Goal: Communication & Community: Answer question/provide support

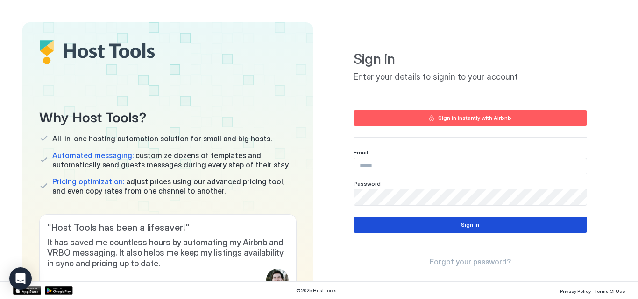
type input "**********"
click at [445, 227] on button "Sign in" at bounding box center [471, 225] width 234 height 16
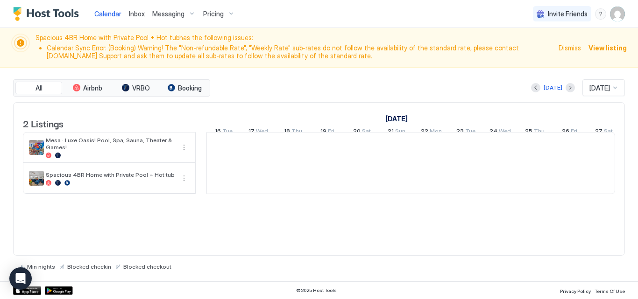
scroll to position [0, 519]
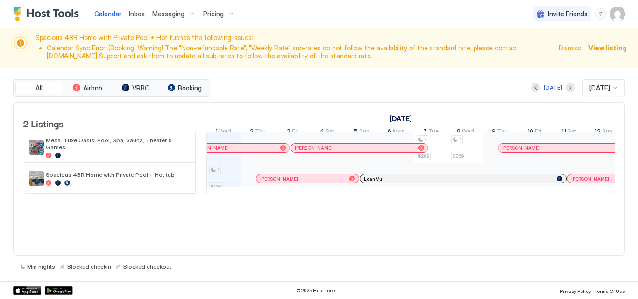
drag, startPoint x: 377, startPoint y: 160, endPoint x: 352, endPoint y: 146, distance: 27.8
click at [352, 146] on div "1 $120 1 $269 1 $269 2 $488 2 $475 2 $153 2 $152 2 $349 2 $154 2 $349 2 $369 2 …" at bounding box center [587, 163] width 1798 height 61
click at [313, 94] on div "[DATE] [DATE]" at bounding box center [418, 87] width 413 height 17
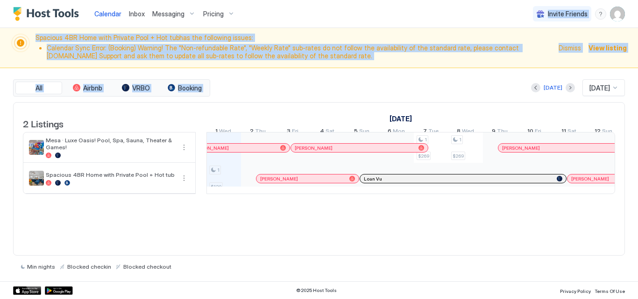
drag, startPoint x: 313, startPoint y: 94, endPoint x: 274, endPoint y: 16, distance: 87.8
click at [274, 16] on div "Calendar Inbox Messaging Pricing Invite Friends PB Spacious 4BR Home with Priva…" at bounding box center [319, 149] width 638 height 299
click at [286, 15] on div "Calendar Inbox Messaging Pricing Invite Friends PB" at bounding box center [319, 14] width 638 height 28
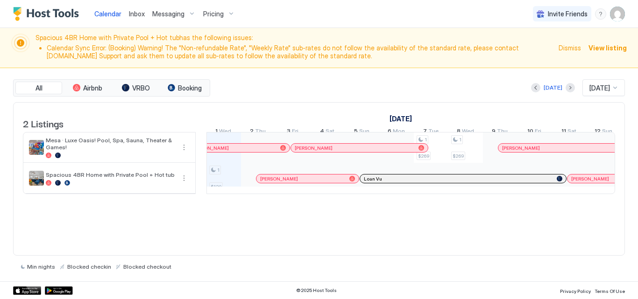
click at [141, 12] on span "Inbox" at bounding box center [137, 14] width 16 height 8
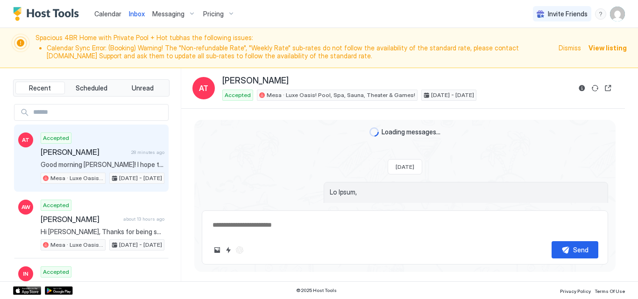
scroll to position [1367, 0]
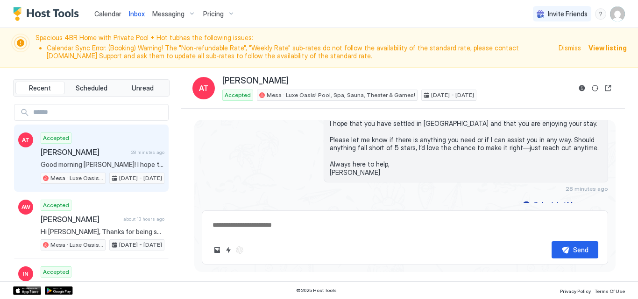
click at [352, 14] on div "Calendar Inbox Messaging Pricing Invite Friends PB" at bounding box center [319, 14] width 638 height 28
click at [531, 100] on div "Accepted Mesa · Luxe Oasis! Pool, Spa, Sauna, Theater & Games! [DATE] - [DATE]" at bounding box center [396, 95] width 349 height 11
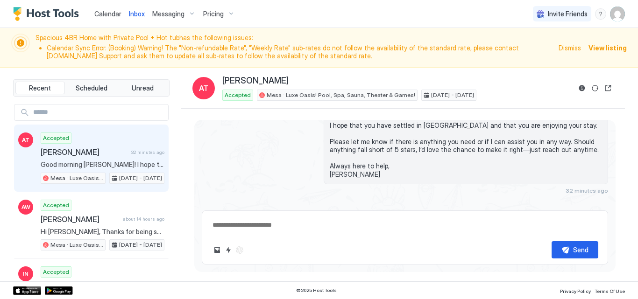
scroll to position [1335, 0]
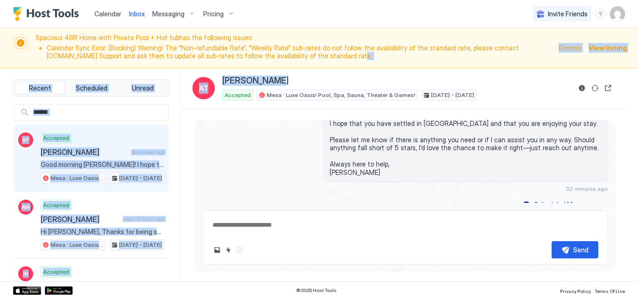
drag, startPoint x: 374, startPoint y: 60, endPoint x: 272, endPoint y: 69, distance: 101.7
click at [272, 69] on div "Calendar Inbox Messaging Pricing Invite Friends PB Spacious 4BR Home with Priva…" at bounding box center [319, 149] width 638 height 299
click at [296, 71] on div "Inbox AT [PERSON_NAME] Accepted Mesa · Luxe Oasis! Pool, Spa, Sauna, Theater & …" at bounding box center [403, 88] width 444 height 41
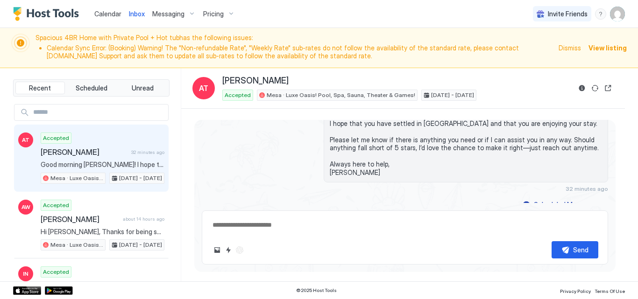
click at [268, 64] on div "Spacious 4BR Home with Private Pool + Hot tub has the following issues: Calenda…" at bounding box center [319, 48] width 638 height 40
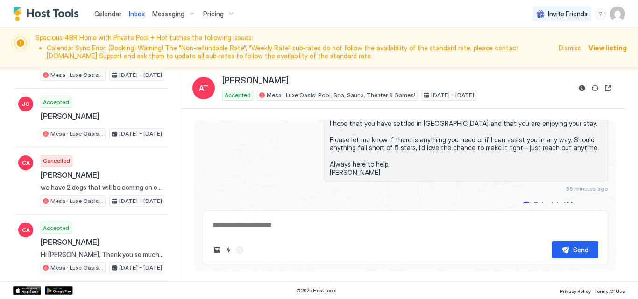
scroll to position [15272, 0]
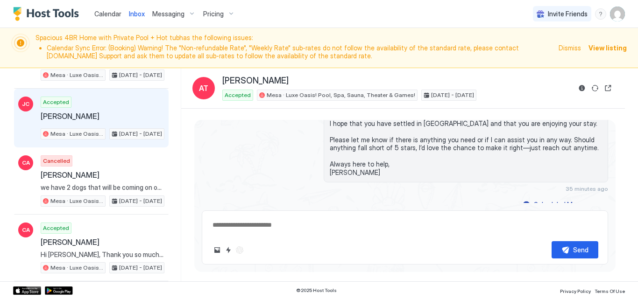
click at [115, 106] on div "Accepted [PERSON_NAME] Mesa · Luxe Oasis! Pool, Spa, Sauna, Theater & Games! [D…" at bounding box center [103, 118] width 124 height 43
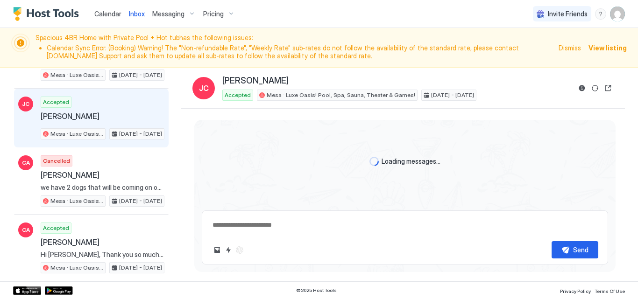
scroll to position [446, 0]
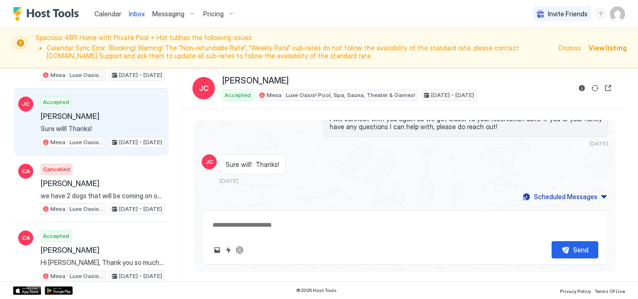
click at [611, 45] on span "View listing" at bounding box center [608, 48] width 38 height 10
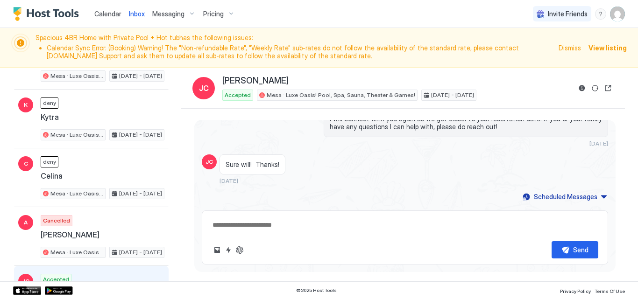
scroll to position [15280, 0]
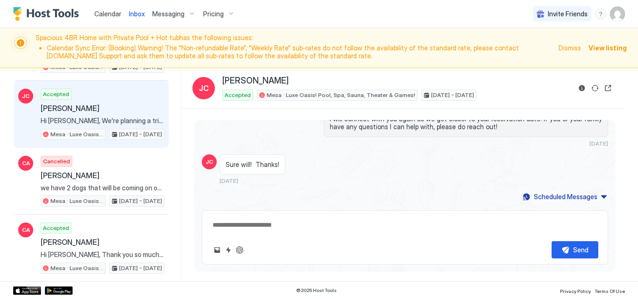
click at [573, 49] on span "Dismiss" at bounding box center [570, 48] width 22 height 10
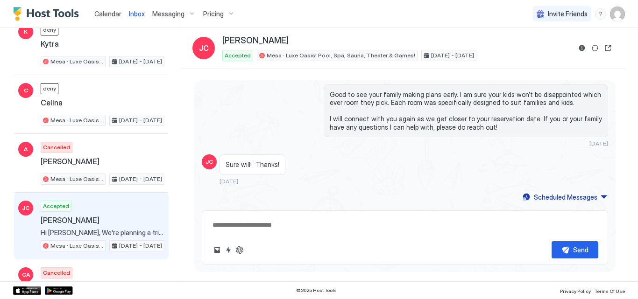
scroll to position [15110, 0]
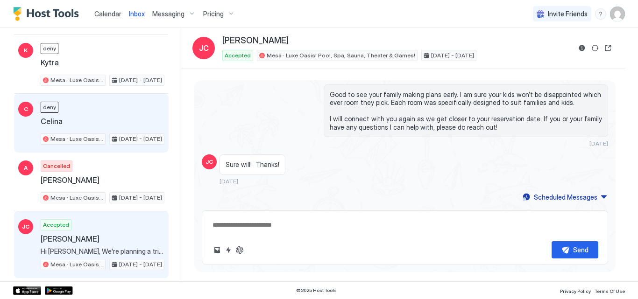
click at [92, 113] on div "deny [PERSON_NAME] · Luxe Oasis! Pool, Spa, Sauna, Theater & Games! [DATE] - [D…" at bounding box center [103, 123] width 124 height 43
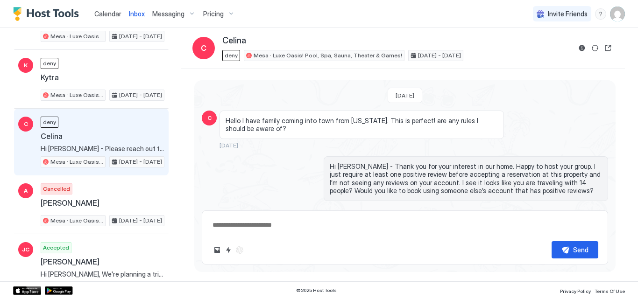
scroll to position [15091, 0]
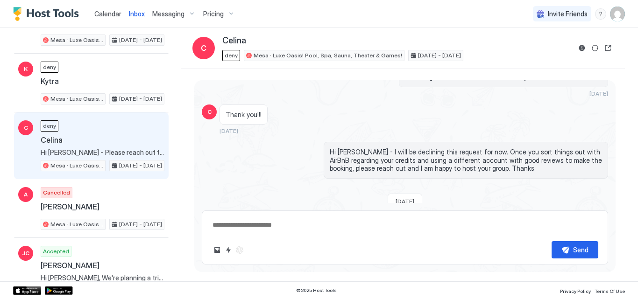
scroll to position [355, 0]
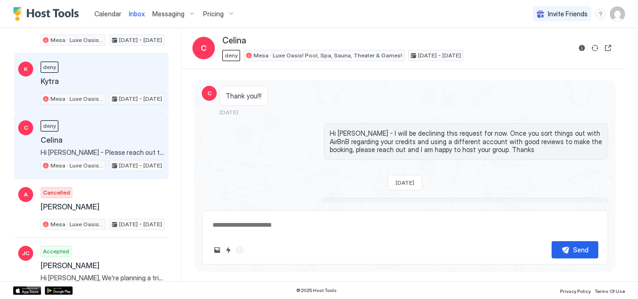
click at [128, 74] on div "deny Kytra Mesa · Luxe Oasis! Pool, Spa, Sauna, Theater & Games! [DATE] - [DATE]" at bounding box center [103, 83] width 124 height 43
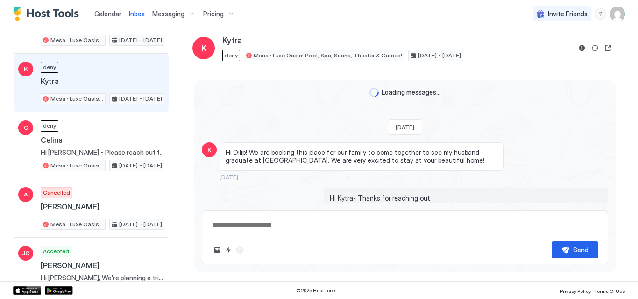
scroll to position [353, 0]
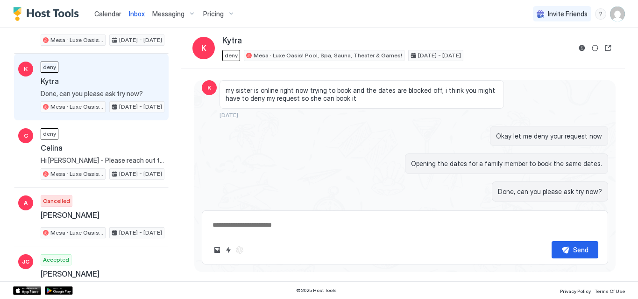
click at [324, 126] on div "Okay let me deny your request now" at bounding box center [466, 136] width 285 height 21
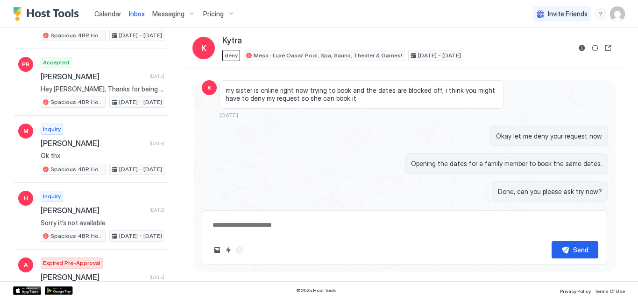
scroll to position [14698, 0]
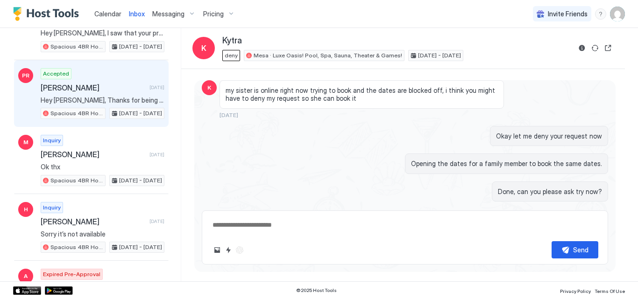
click at [83, 82] on div "Accepted [PERSON_NAME] [DATE] Hey [PERSON_NAME], Thanks for being such a great …" at bounding box center [103, 93] width 124 height 51
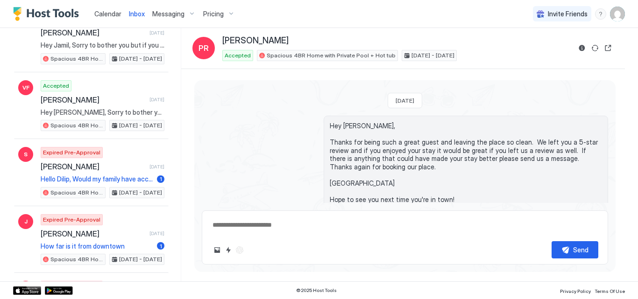
scroll to position [14138, 0]
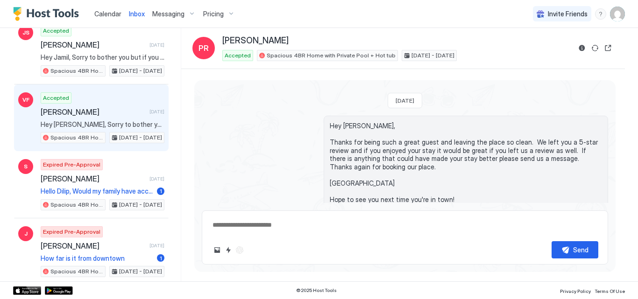
click at [70, 110] on span "[PERSON_NAME]" at bounding box center [93, 111] width 105 height 9
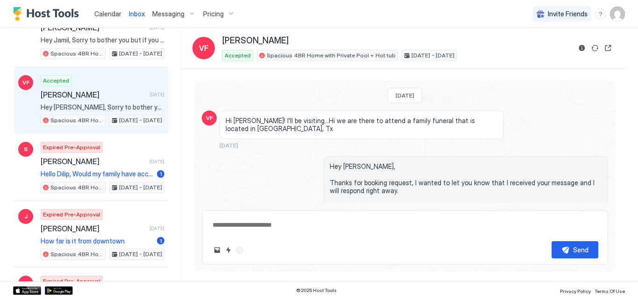
scroll to position [14157, 0]
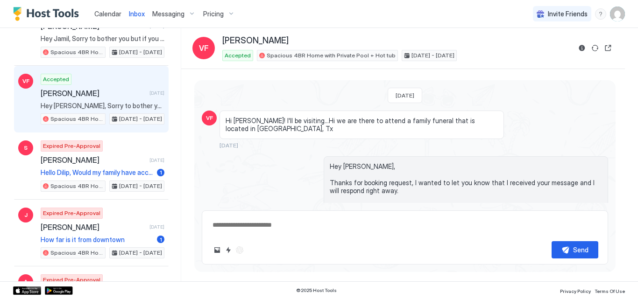
drag, startPoint x: 573, startPoint y: 92, endPoint x: 520, endPoint y: 89, distance: 52.9
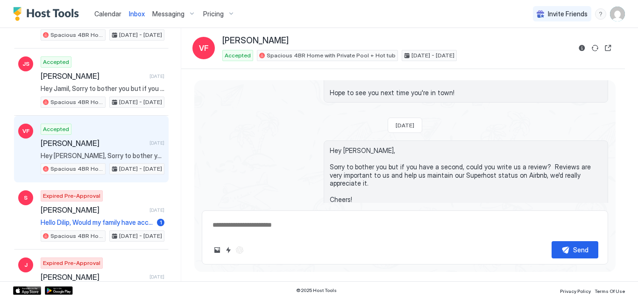
scroll to position [14100, 0]
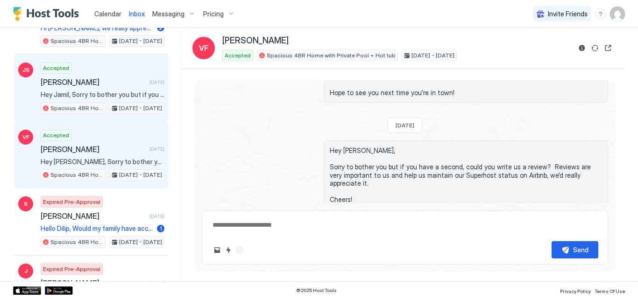
click at [76, 80] on span "[PERSON_NAME]" at bounding box center [93, 82] width 105 height 9
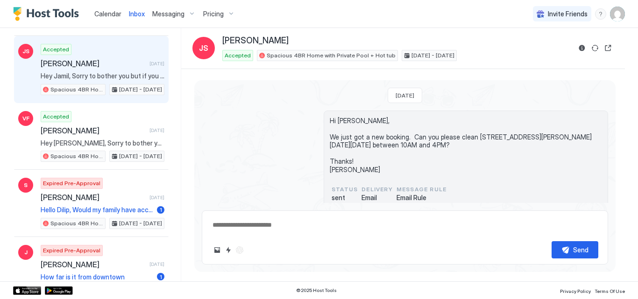
scroll to position [14100, 0]
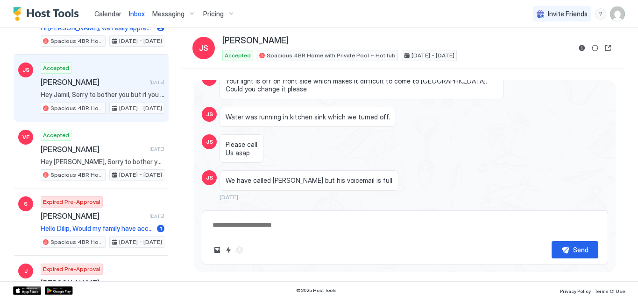
scroll to position [785, 0]
drag, startPoint x: 638, startPoint y: 46, endPoint x: 623, endPoint y: 41, distance: 16.0
click at [630, 43] on div "Recent Scheduled Unread AT Accepted [PERSON_NAME] about 2 hours ago Mesa · Luxe…" at bounding box center [319, 155] width 638 height 254
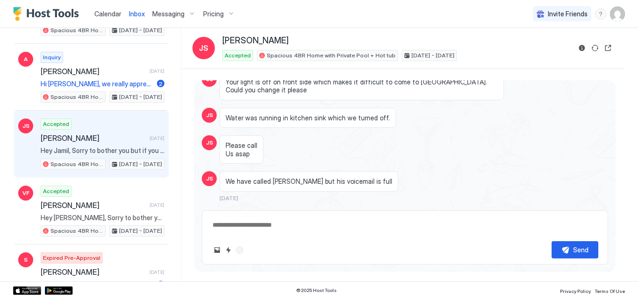
scroll to position [14026, 0]
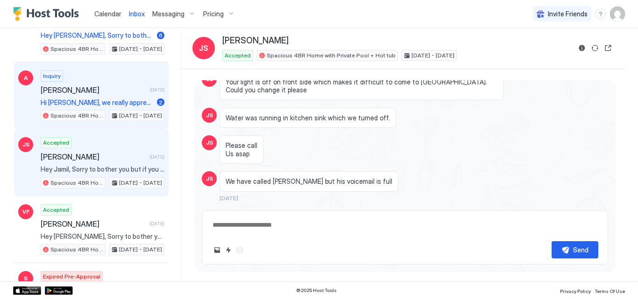
click at [81, 91] on span "[PERSON_NAME]" at bounding box center [93, 89] width 105 height 9
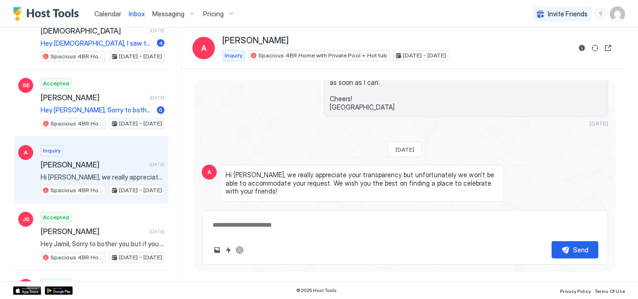
scroll to position [13932, 0]
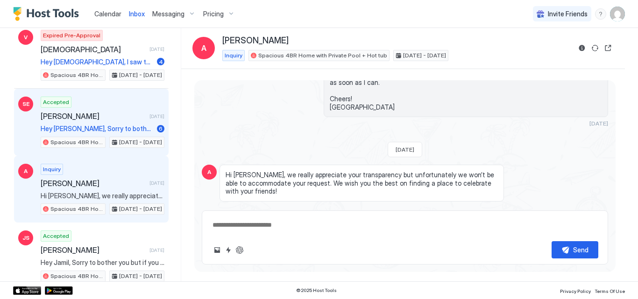
click at [81, 119] on span "[PERSON_NAME]" at bounding box center [93, 116] width 105 height 9
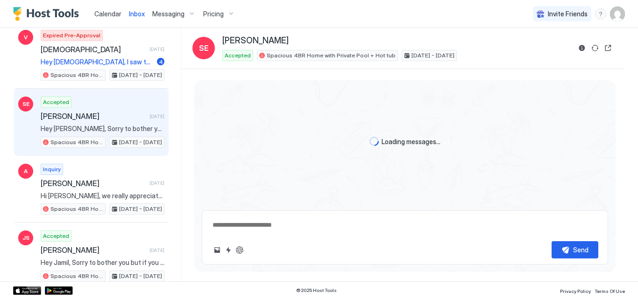
scroll to position [1445, 0]
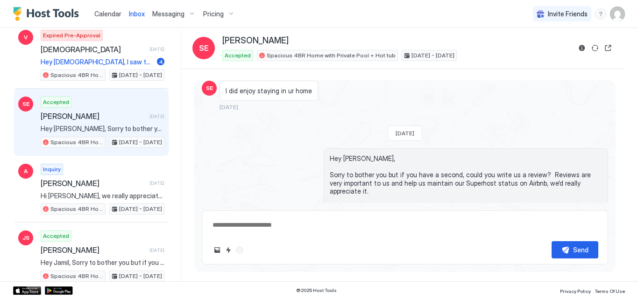
click at [156, 98] on div "Accepted [PERSON_NAME] [DATE] Hey [PERSON_NAME], Sorry to bother you but if you…" at bounding box center [103, 122] width 124 height 51
drag, startPoint x: 584, startPoint y: 7, endPoint x: 409, endPoint y: 36, distance: 177.2
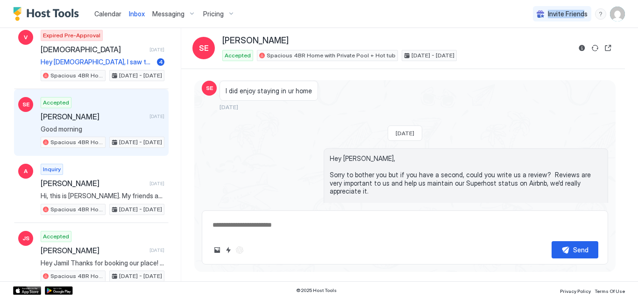
click at [409, 36] on div "Calendar Inbox Messaging Pricing Invite Friends PB Recent Scheduled Unread ML I…" at bounding box center [319, 149] width 638 height 299
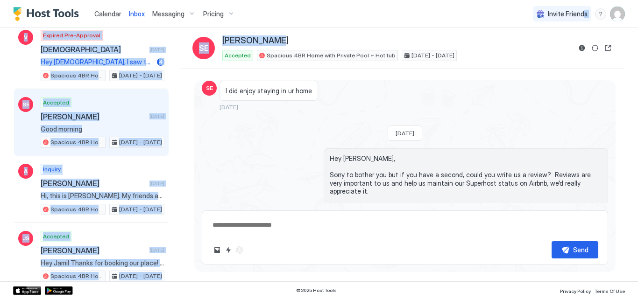
click at [429, 29] on div "Inbox [PERSON_NAME] Accepted Spacious 4BR Home with Private Pool + Hot tub [DAT…" at bounding box center [403, 48] width 444 height 41
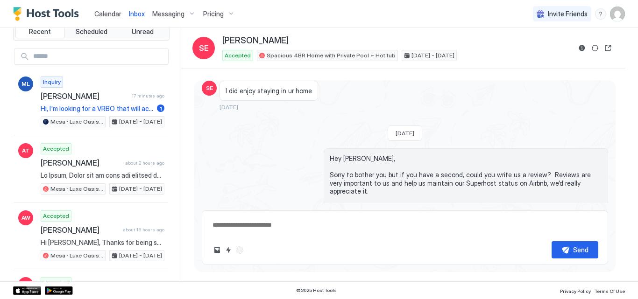
scroll to position [0, 0]
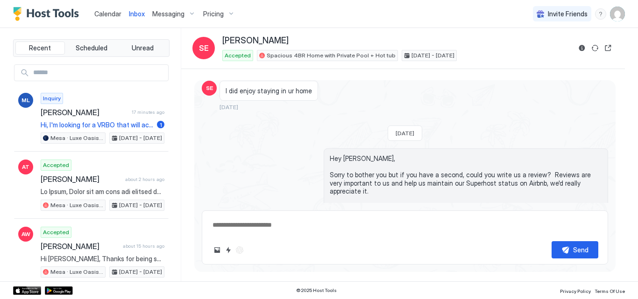
click at [104, 10] on span "Calendar" at bounding box center [107, 14] width 27 height 8
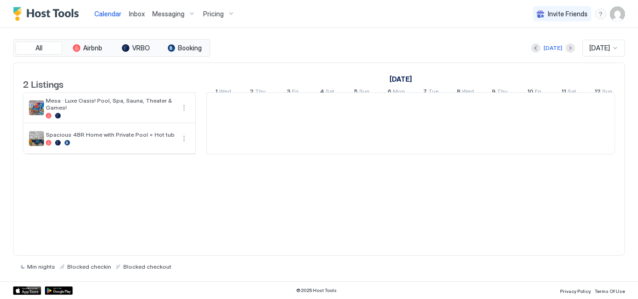
scroll to position [0, 519]
click at [131, 10] on span "Inbox" at bounding box center [137, 14] width 16 height 8
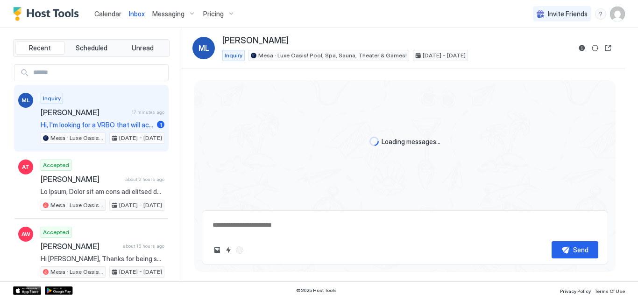
click at [256, 10] on div "Calendar Inbox Messaging Pricing Invite Friends PB" at bounding box center [319, 14] width 638 height 28
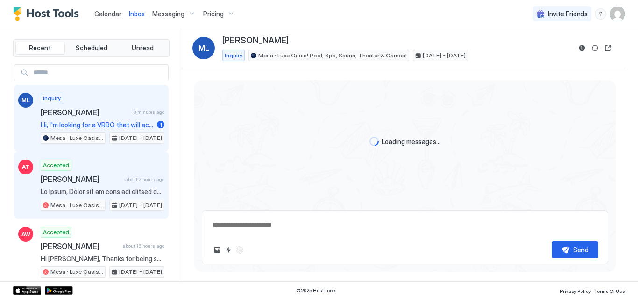
click at [88, 180] on span "[PERSON_NAME]" at bounding box center [81, 179] width 81 height 9
type textarea "*"
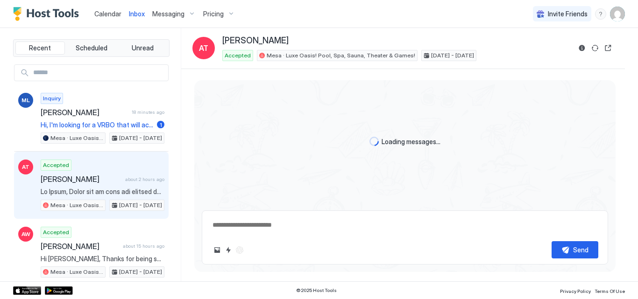
scroll to position [222, 0]
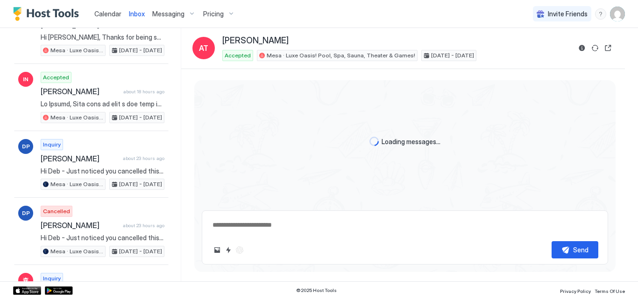
click at [620, 20] on img "User profile" at bounding box center [617, 14] width 15 height 15
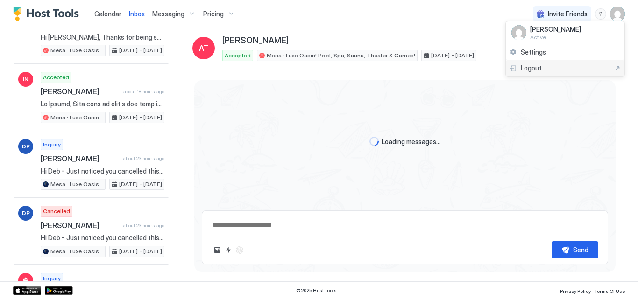
click at [548, 66] on div "Logout" at bounding box center [565, 68] width 111 height 8
